Goal: Communication & Community: Share content

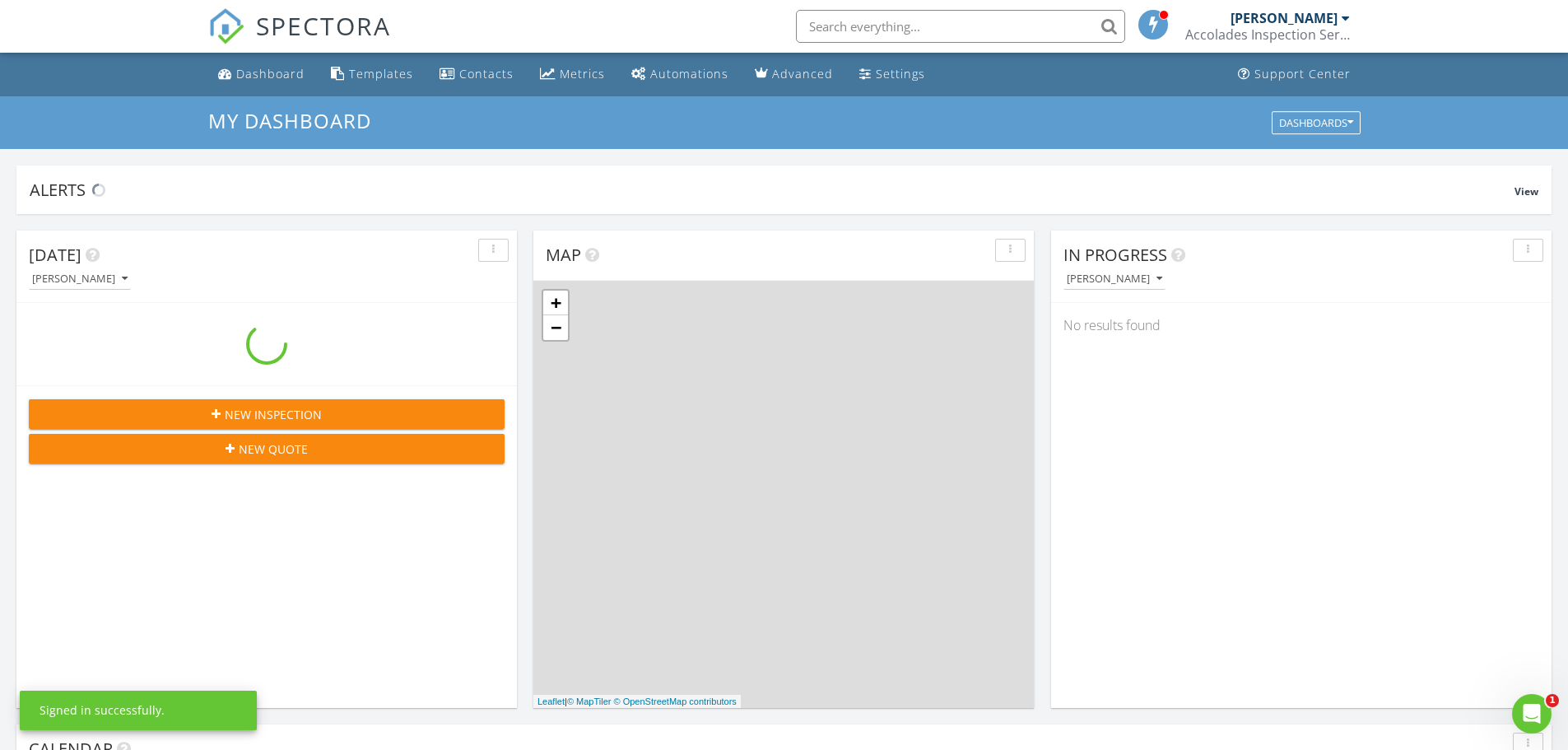
scroll to position [1523, 1594]
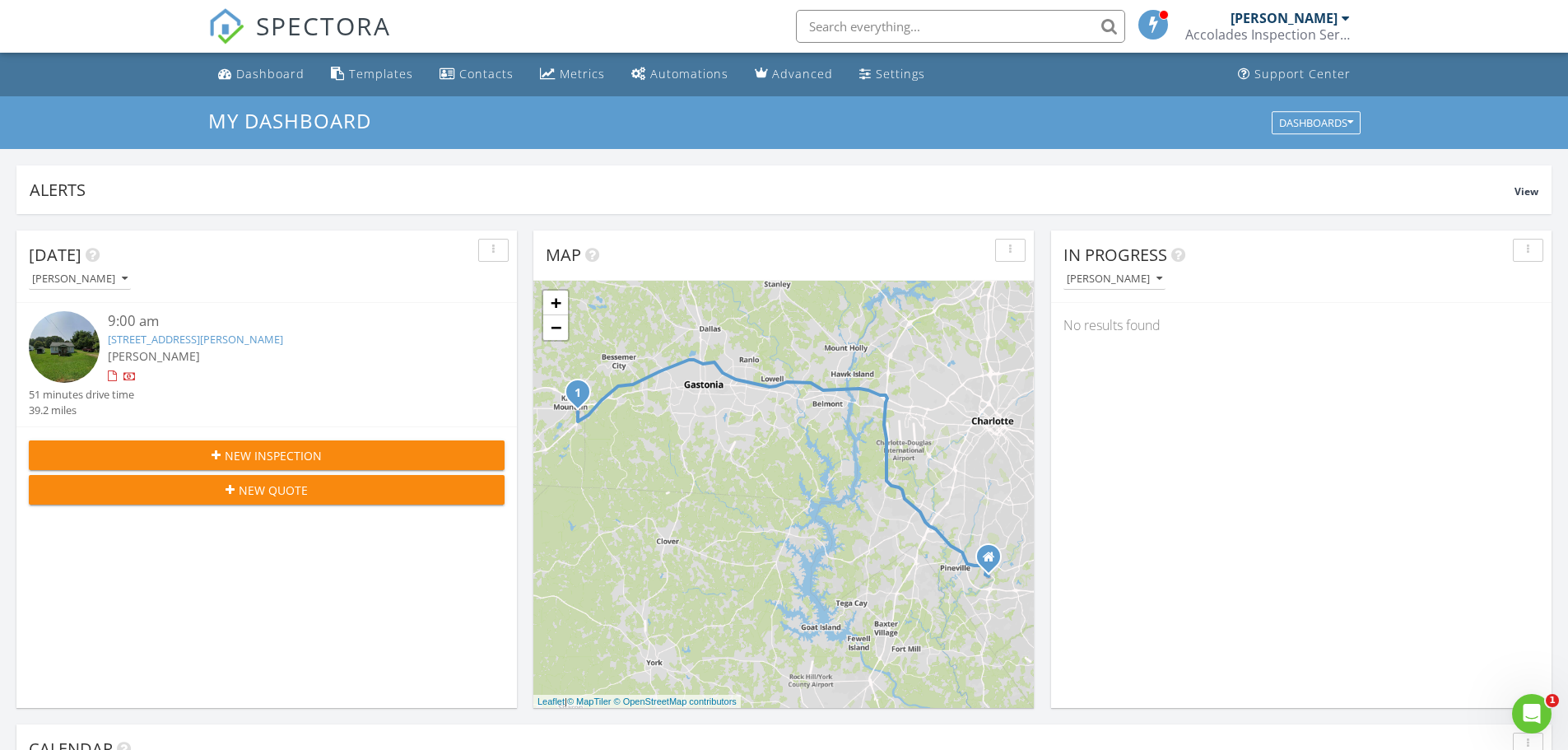
click at [155, 342] on link "606 Mauney Ave, Kings Mountain, NC 28086" at bounding box center [195, 338] width 176 height 14
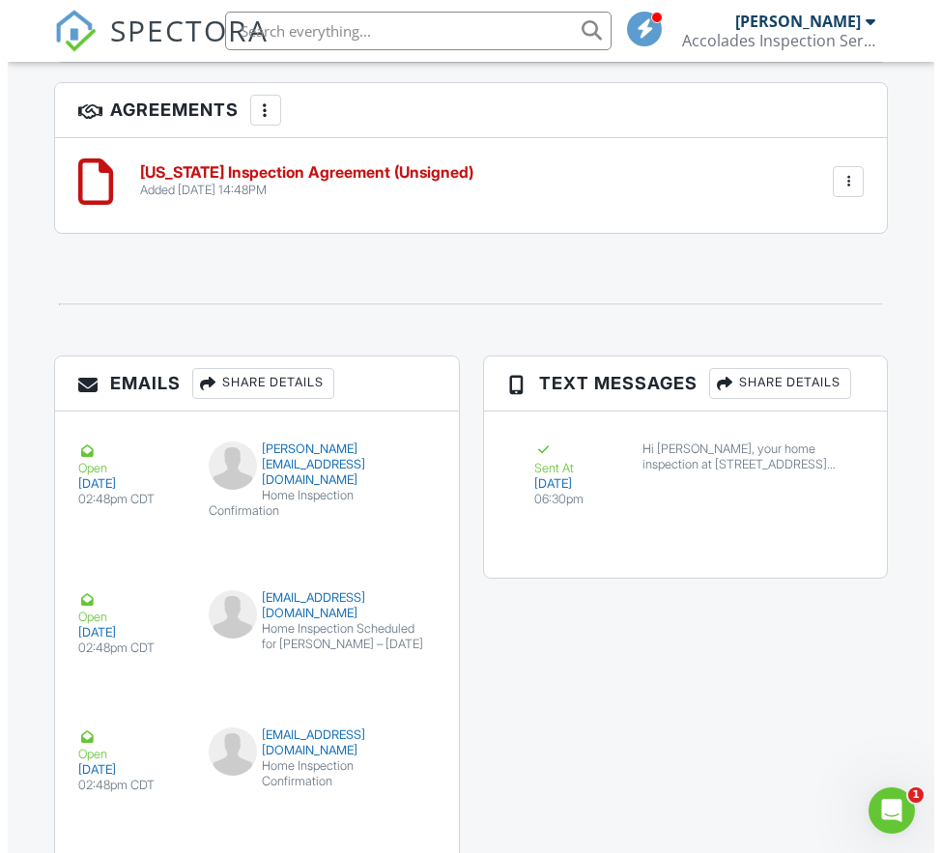
scroll to position [3222, 0]
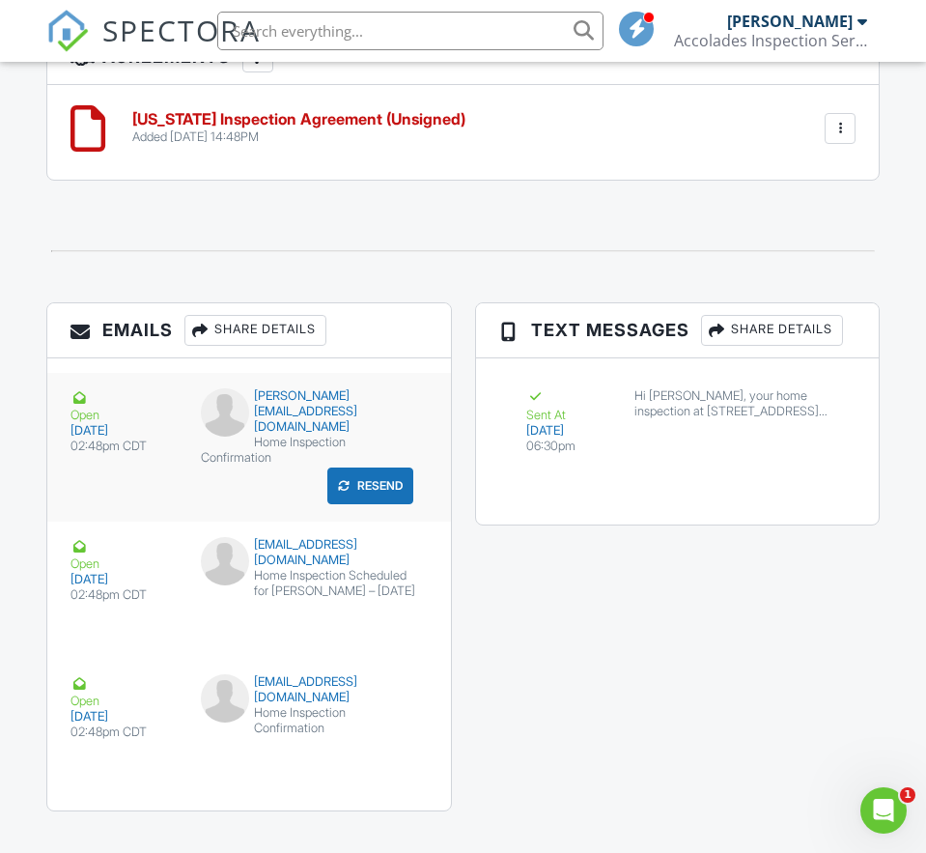
click at [78, 407] on div "Open" at bounding box center [123, 405] width 107 height 35
click at [213, 323] on div "Share Details" at bounding box center [255, 330] width 142 height 31
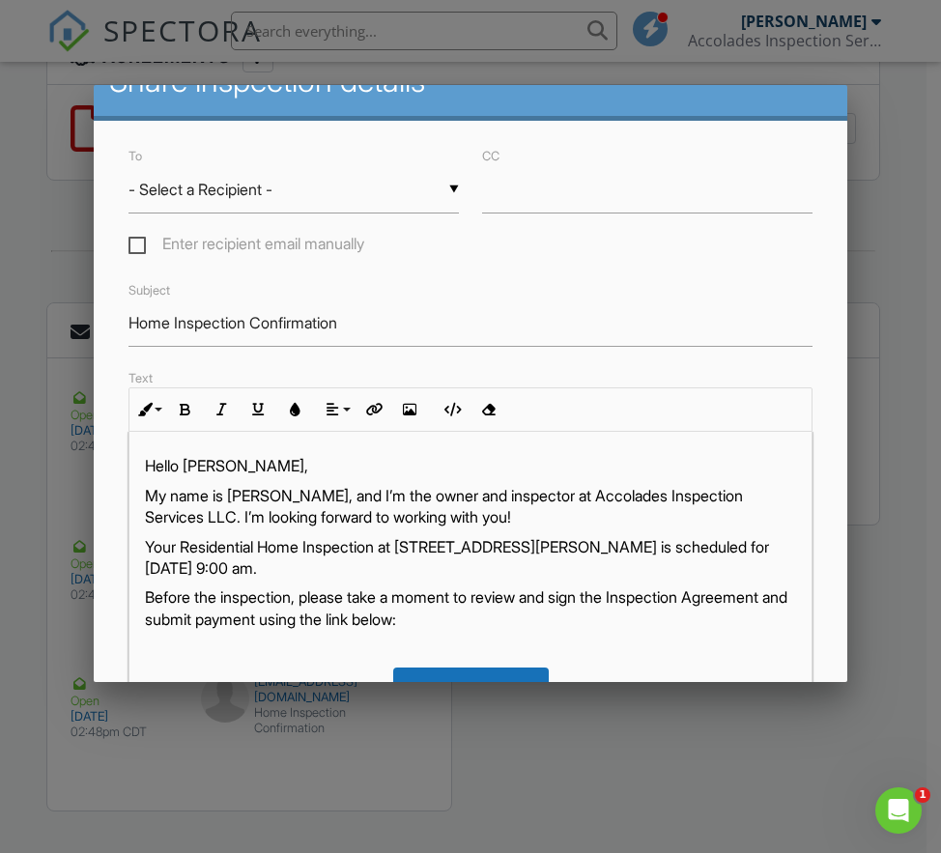
scroll to position [0, 0]
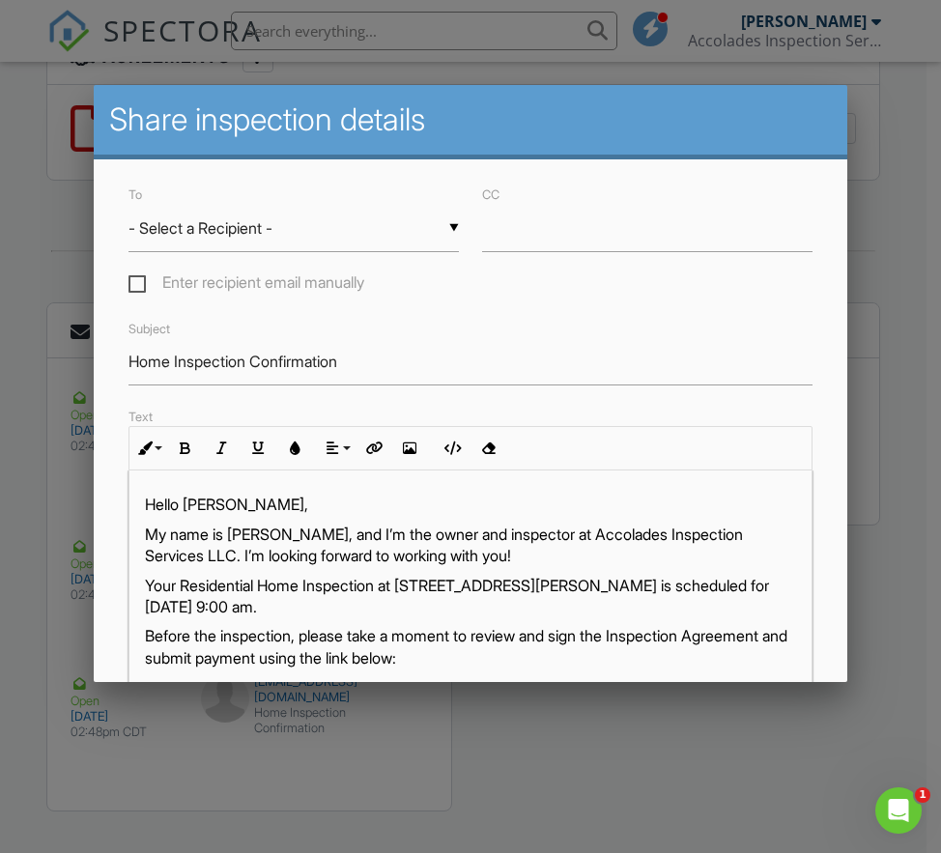
click at [198, 222] on div "▼ - Select a Recipient - - Select a Recipient - Owen Prince (Client) Buddy Harp…" at bounding box center [293, 228] width 330 height 47
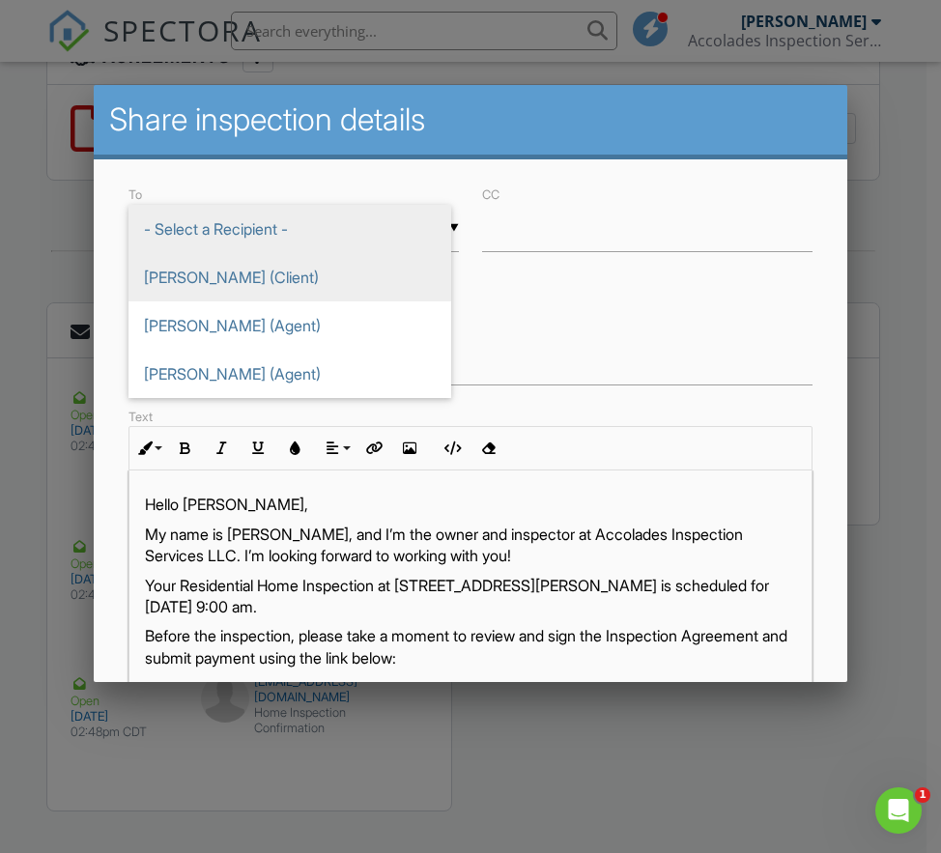
click at [191, 266] on span "[PERSON_NAME] (Client)" at bounding box center [289, 277] width 323 height 48
type input "[PERSON_NAME] (Client)"
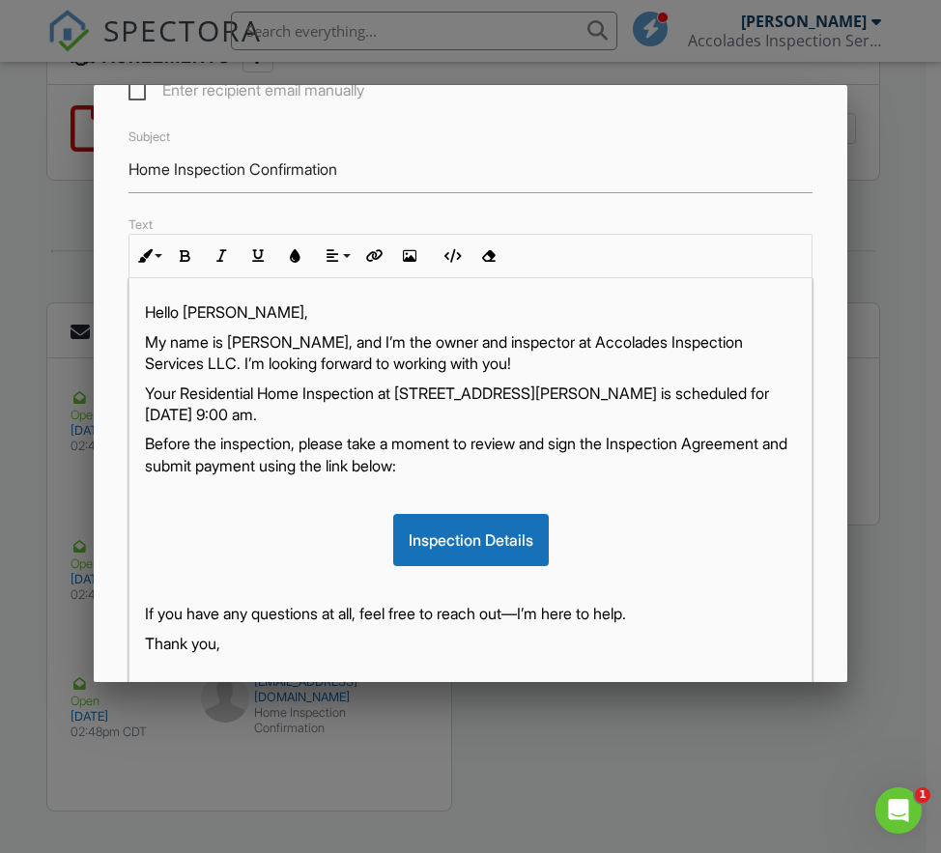
scroll to position [193, 0]
click at [239, 317] on p "Hello [PERSON_NAME]," at bounding box center [470, 310] width 650 height 21
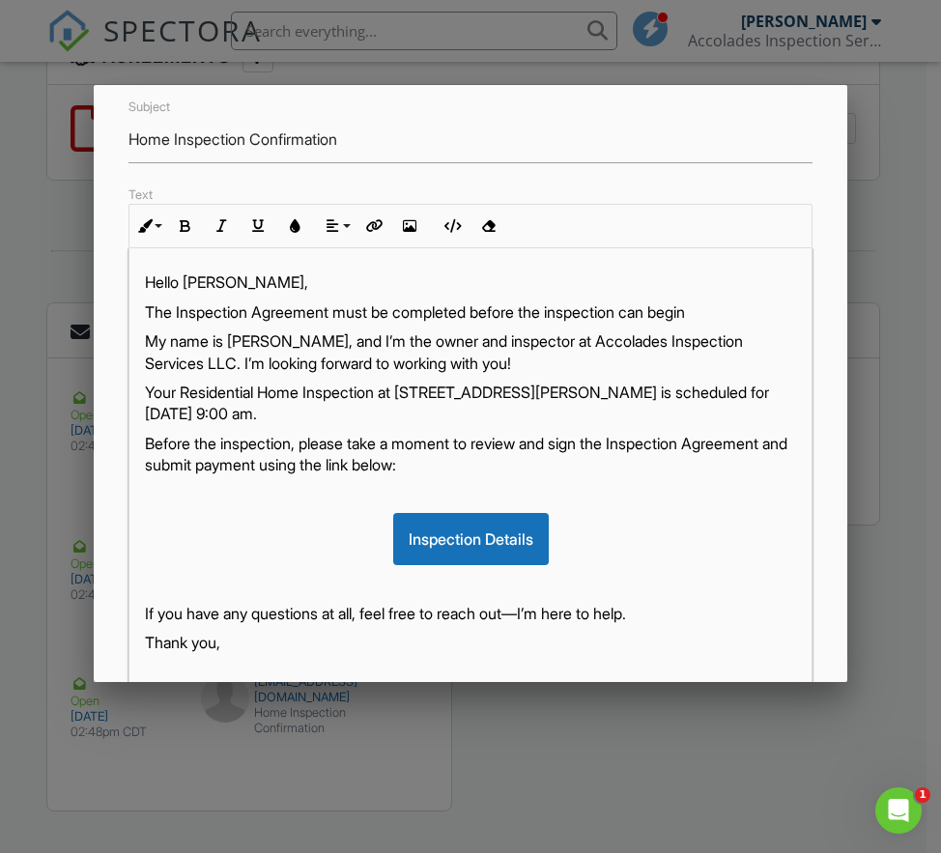
click at [719, 312] on p "The Inspection Agreement must be completed before the inspection can begin" at bounding box center [470, 311] width 650 height 21
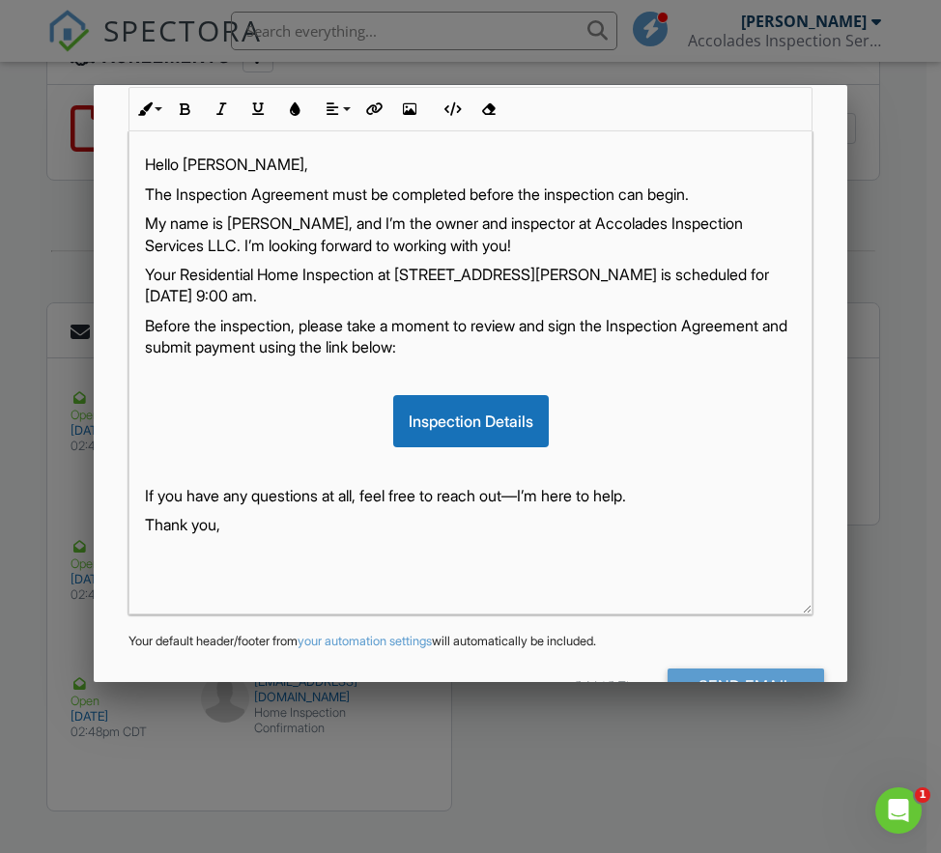
scroll to position [398, 0]
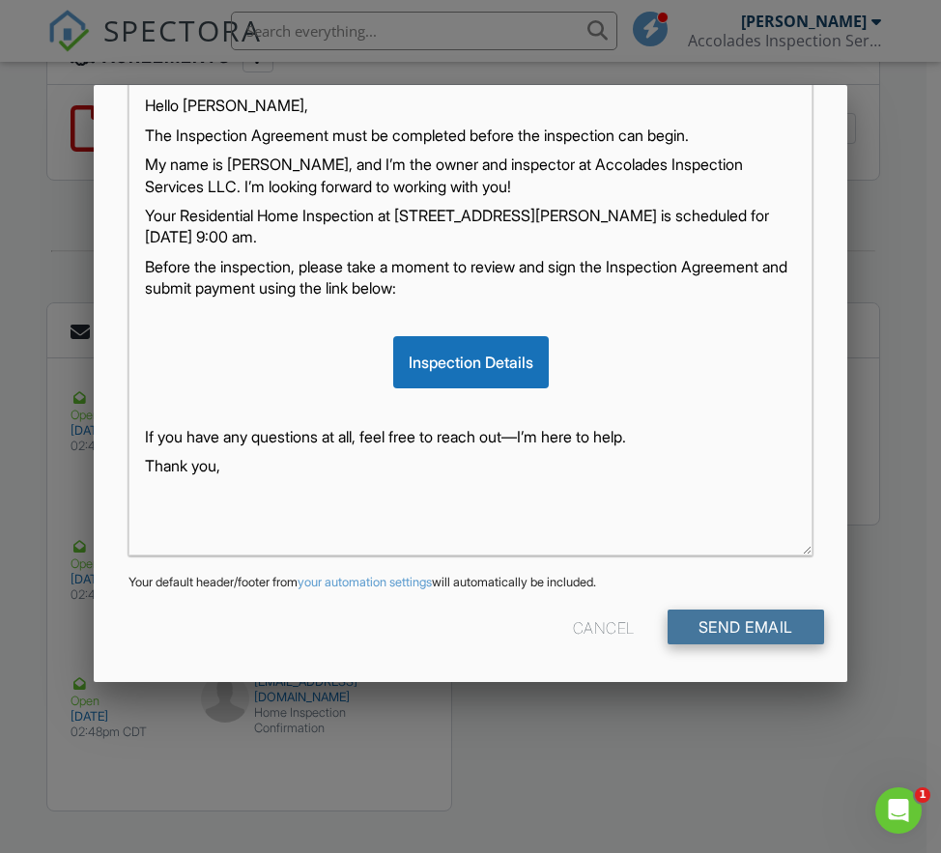
click at [696, 618] on input "Send Email" at bounding box center [745, 626] width 156 height 35
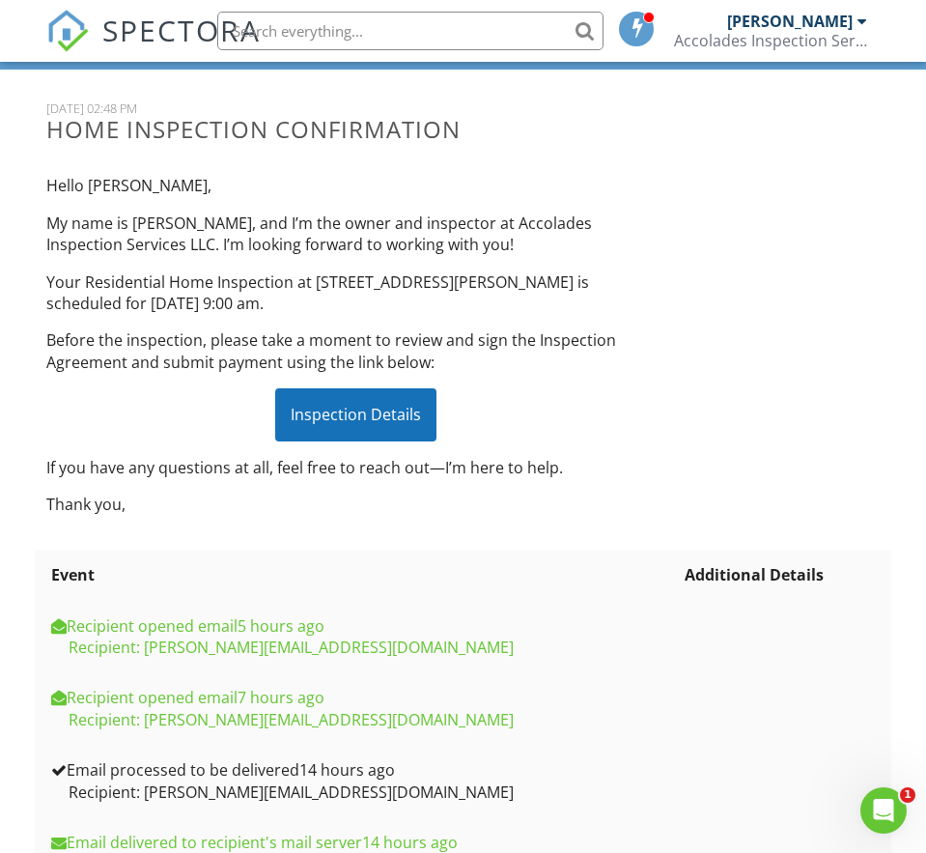
scroll to position [97, 0]
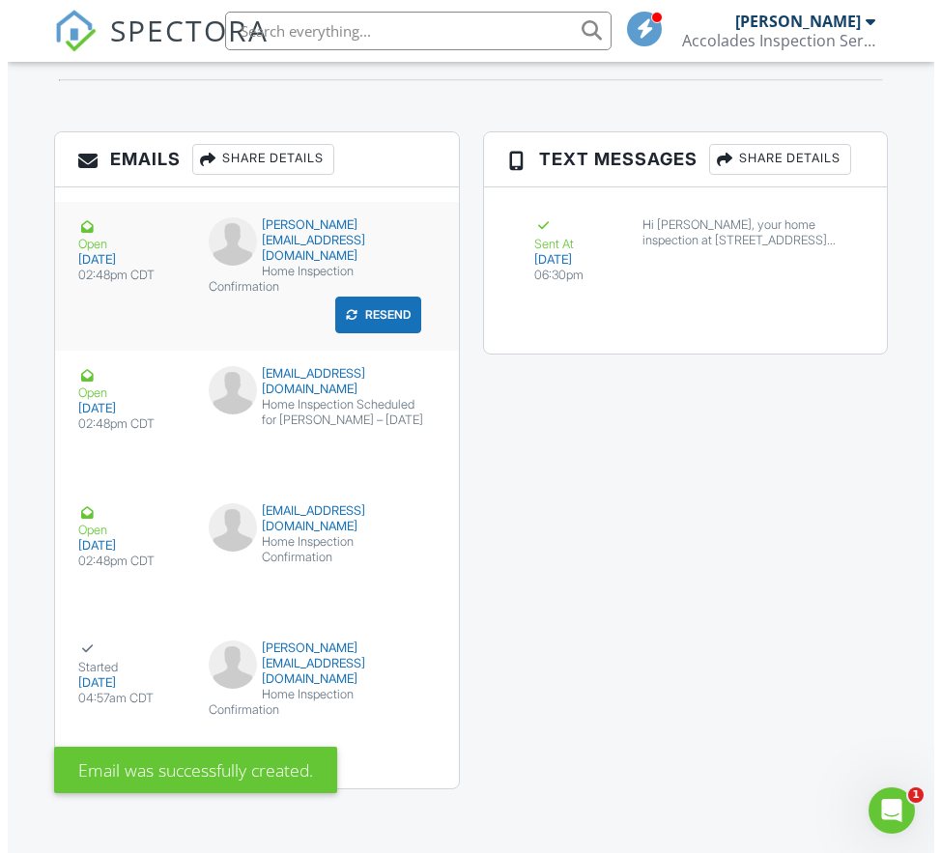
scroll to position [3399, 0]
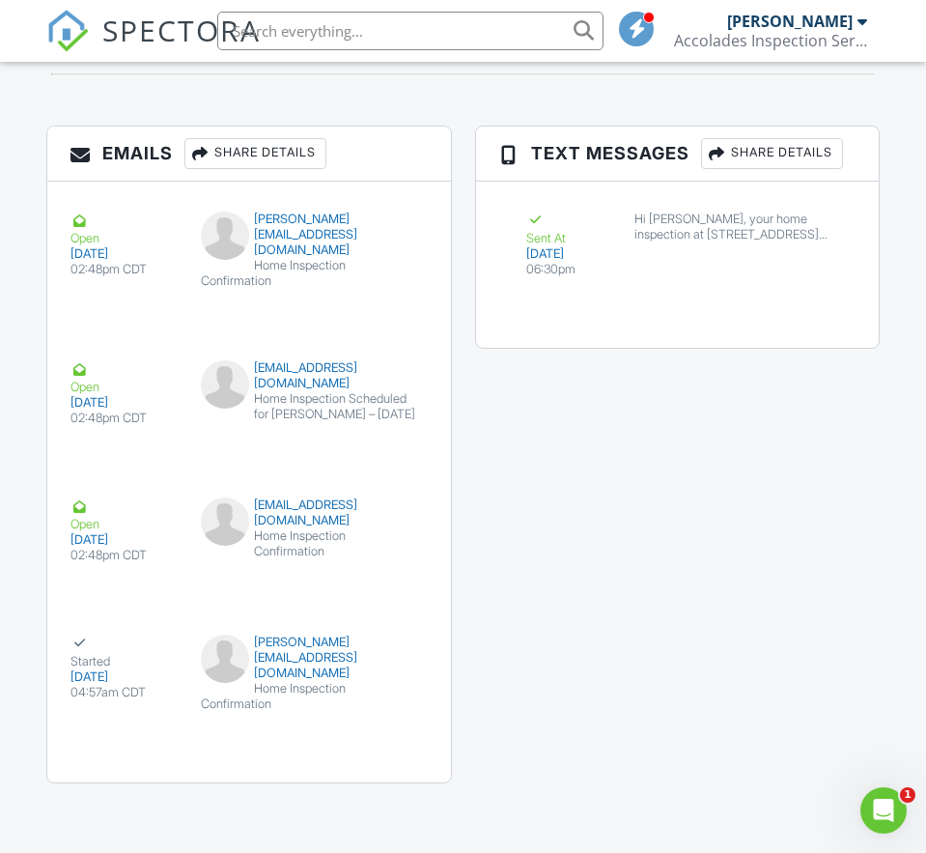
click at [806, 149] on div "Share Details" at bounding box center [772, 153] width 142 height 31
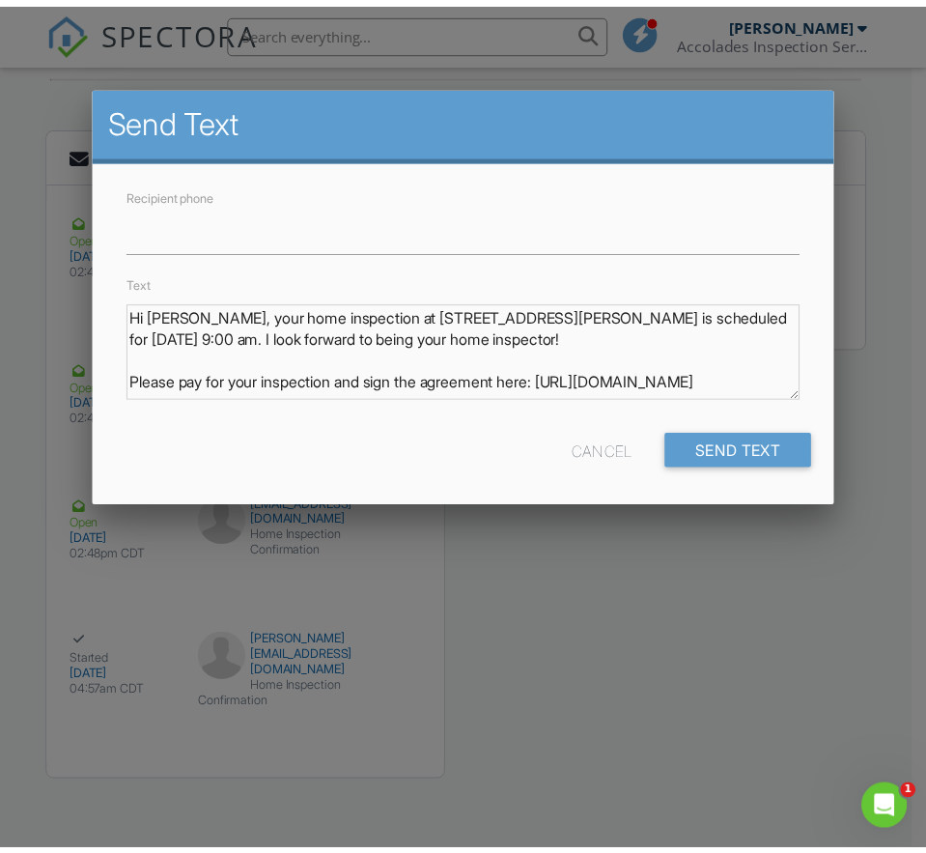
scroll to position [17, 0]
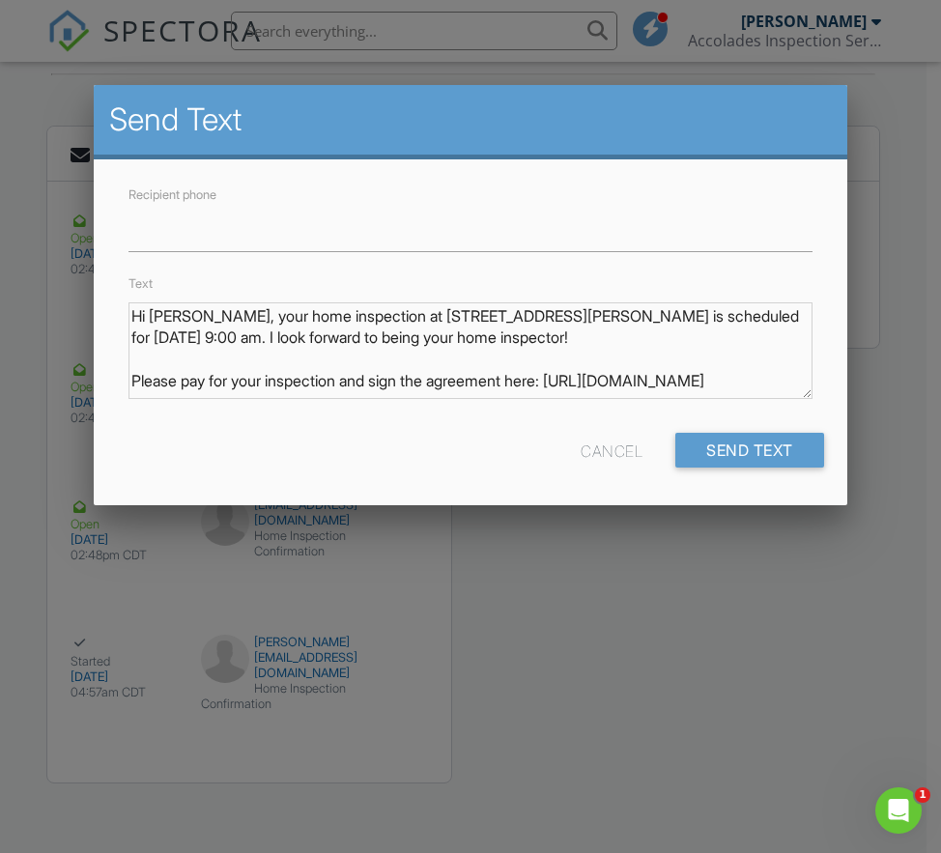
click at [610, 458] on div "Cancel" at bounding box center [611, 450] width 62 height 35
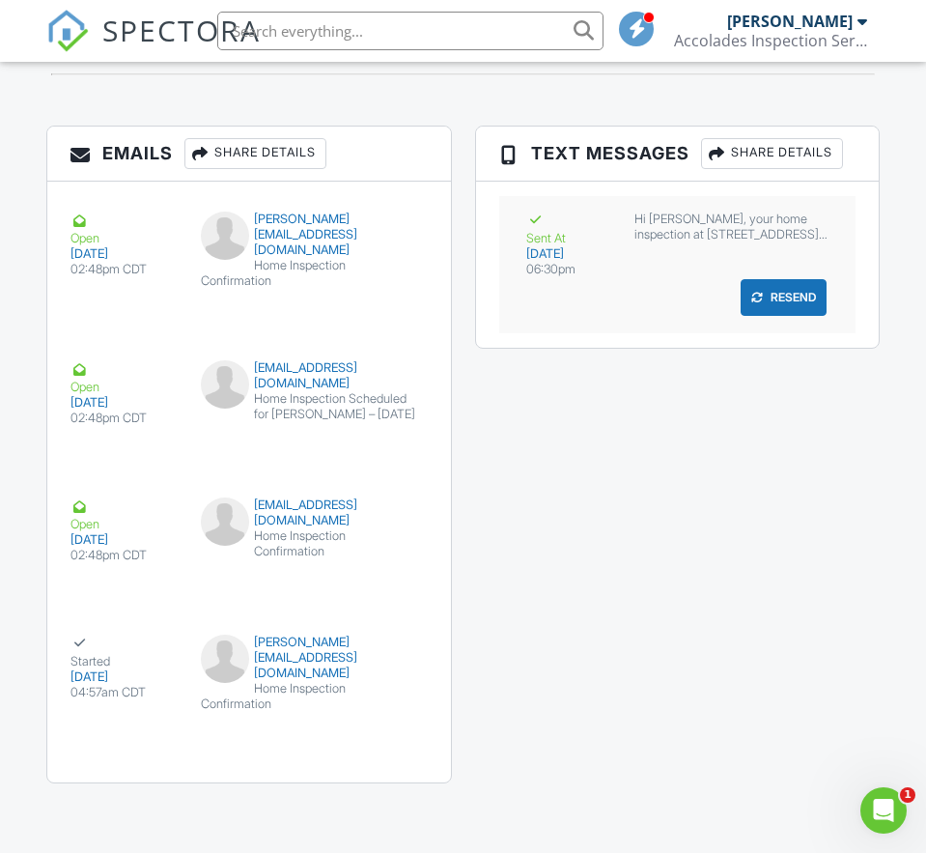
click at [795, 294] on button "Resend" at bounding box center [784, 297] width 86 height 37
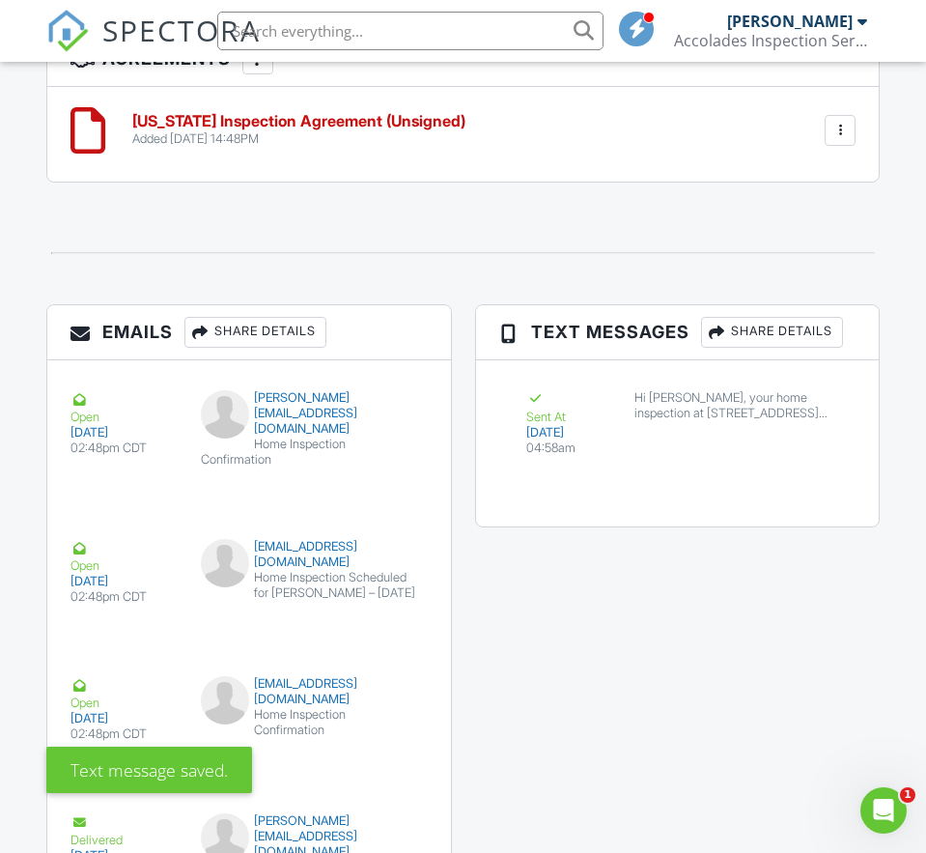
scroll to position [3380, 0]
